Goal: Navigation & Orientation: Find specific page/section

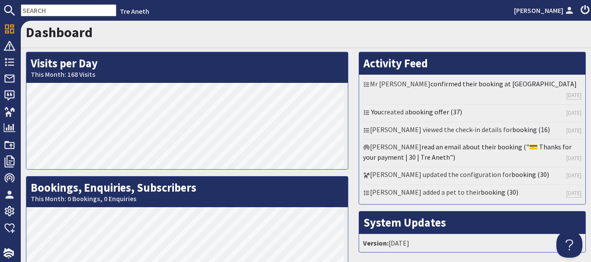
click at [253, 35] on h1 "Dashboard" at bounding box center [305, 32] width 559 height 16
